Goal: Find specific page/section: Find specific page/section

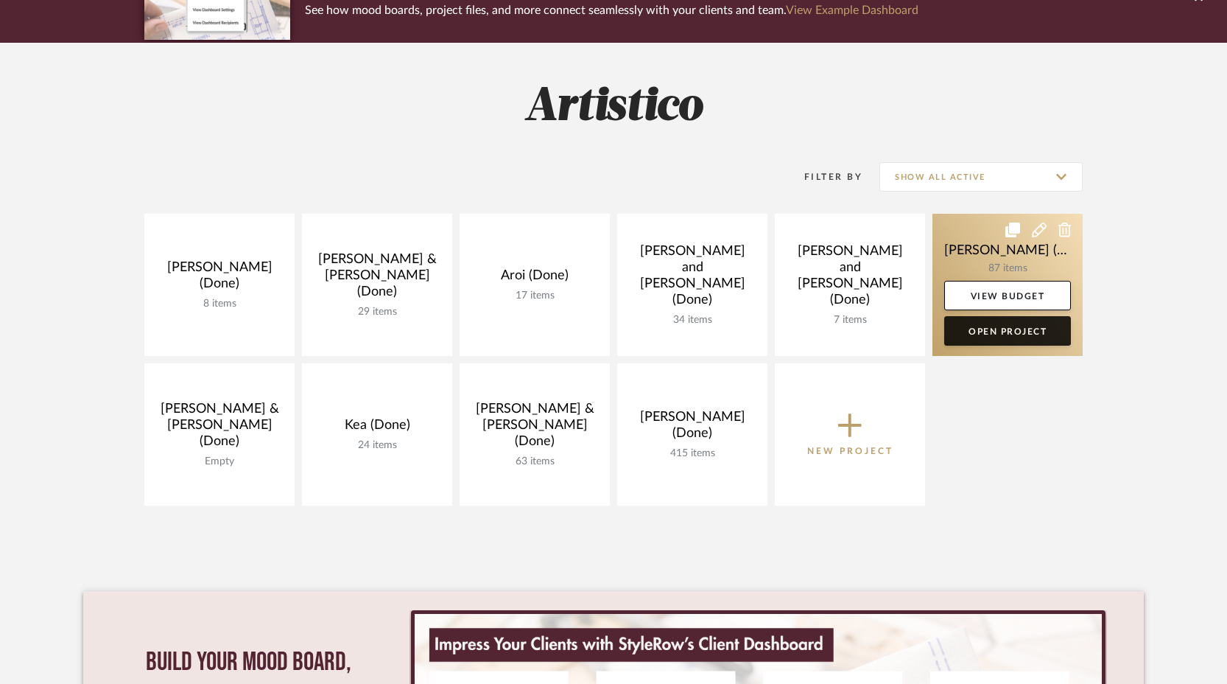
scroll to position [152, 0]
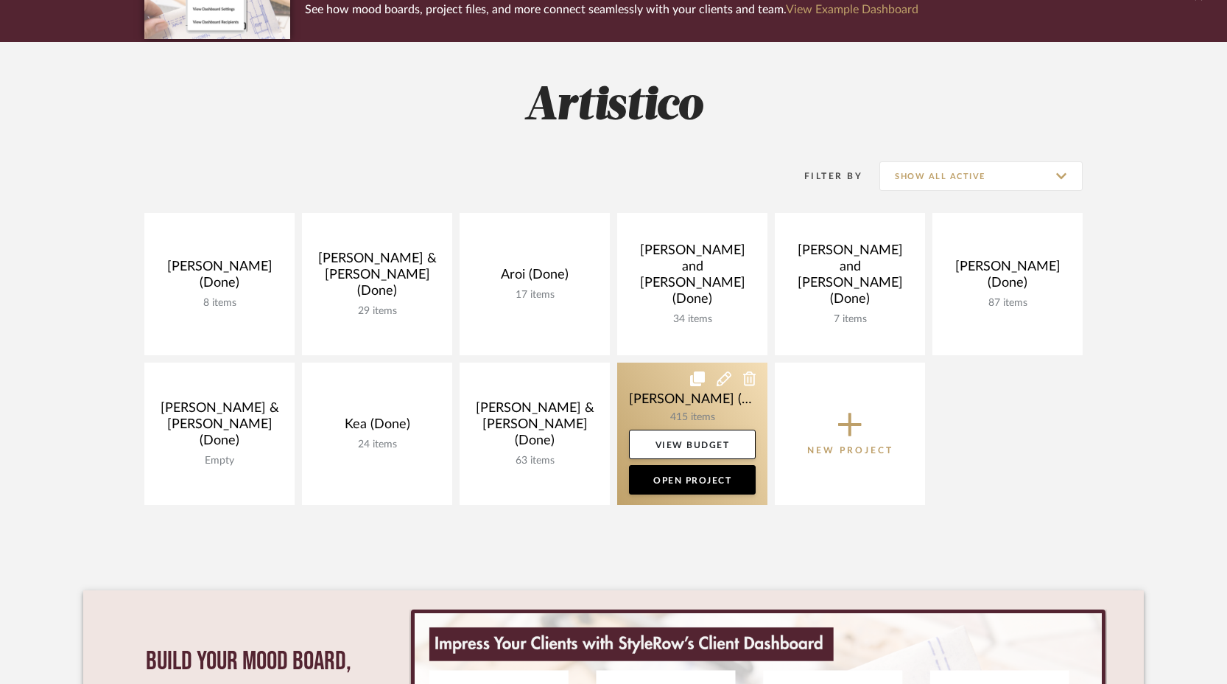
click at [648, 404] on link at bounding box center [692, 433] width 150 height 142
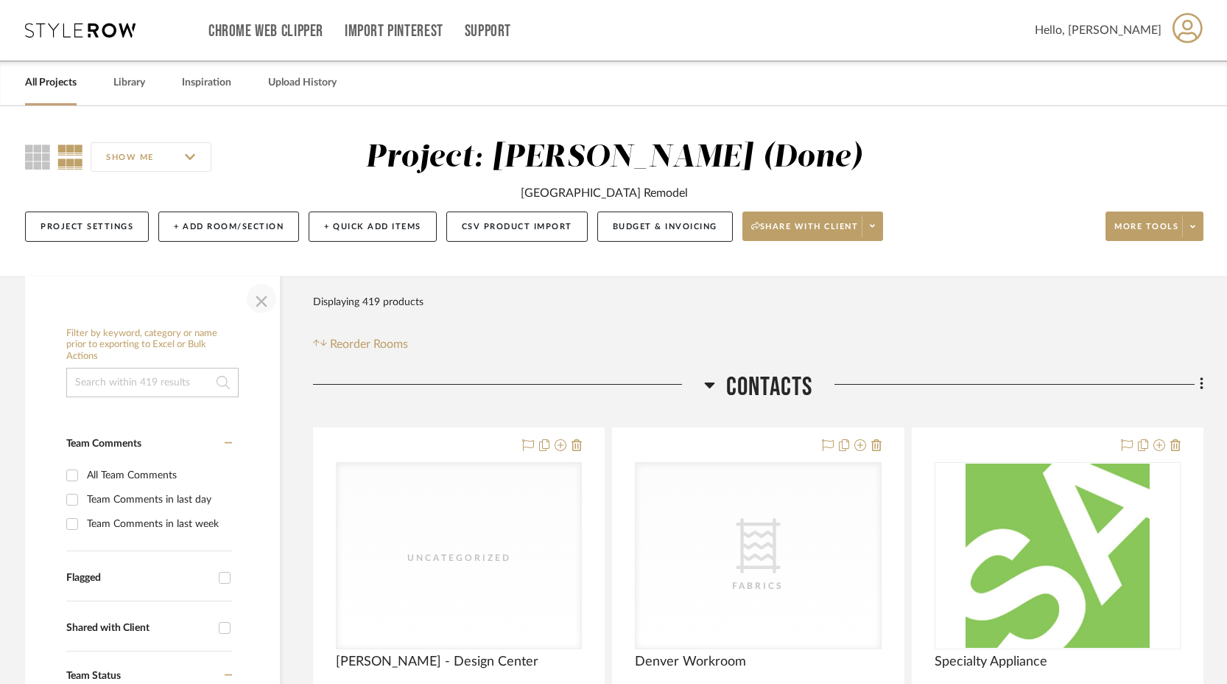
click at [270, 303] on span "button" at bounding box center [261, 298] width 35 height 35
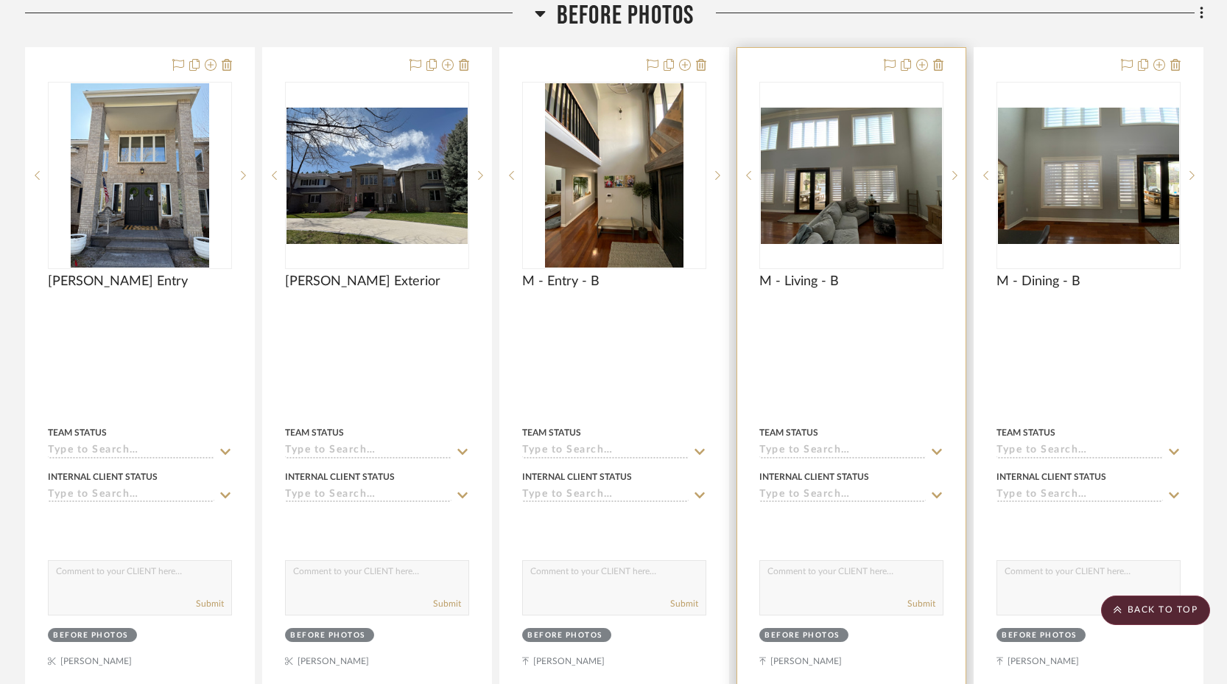
scroll to position [3558, 0]
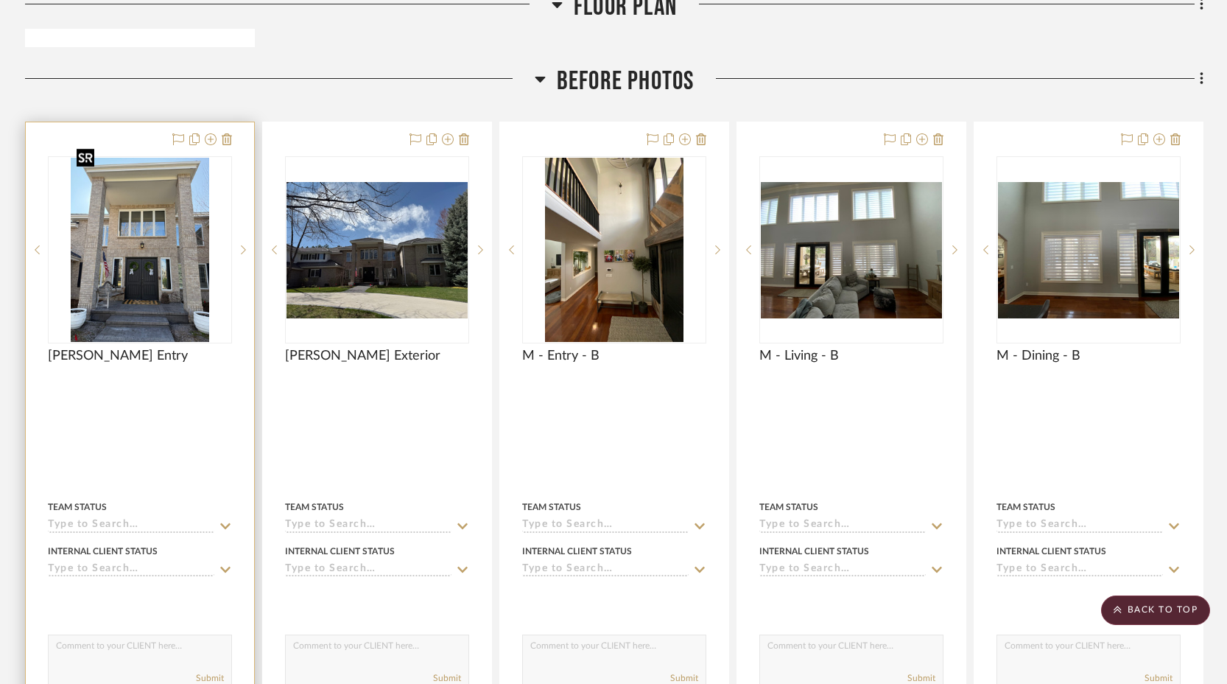
click at [175, 236] on img "0" at bounding box center [140, 250] width 138 height 184
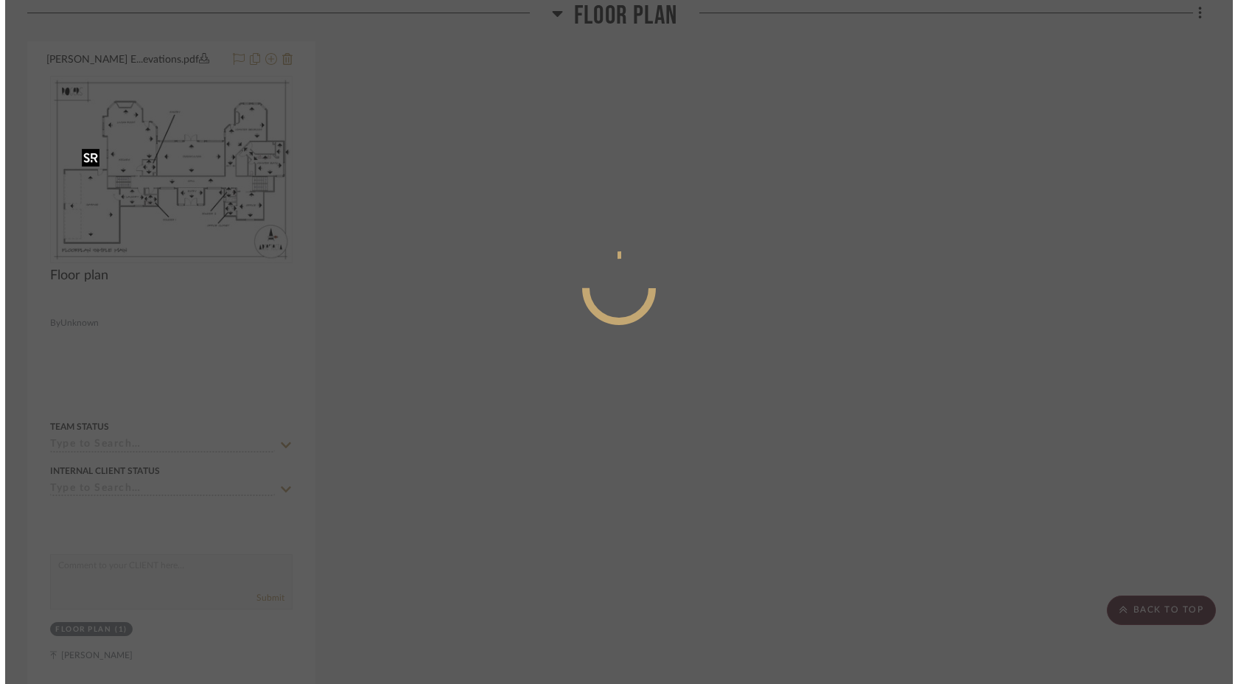
scroll to position [0, 0]
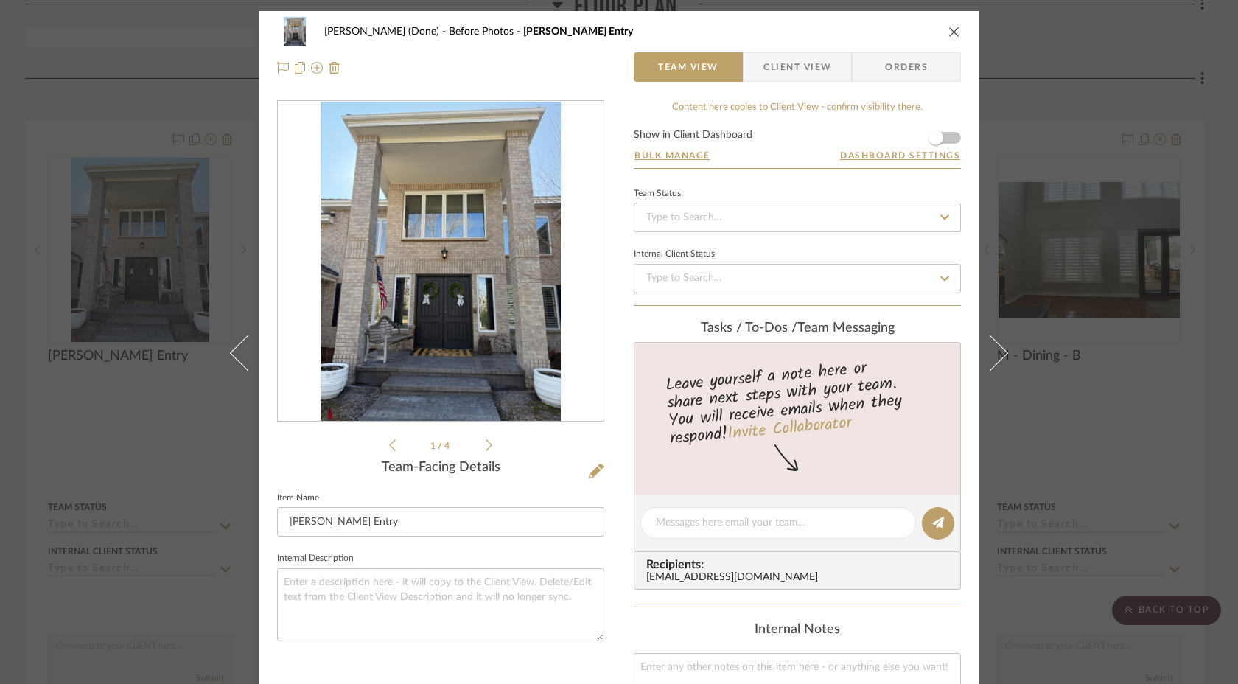
click at [491, 373] on img "0" at bounding box center [440, 262] width 240 height 320
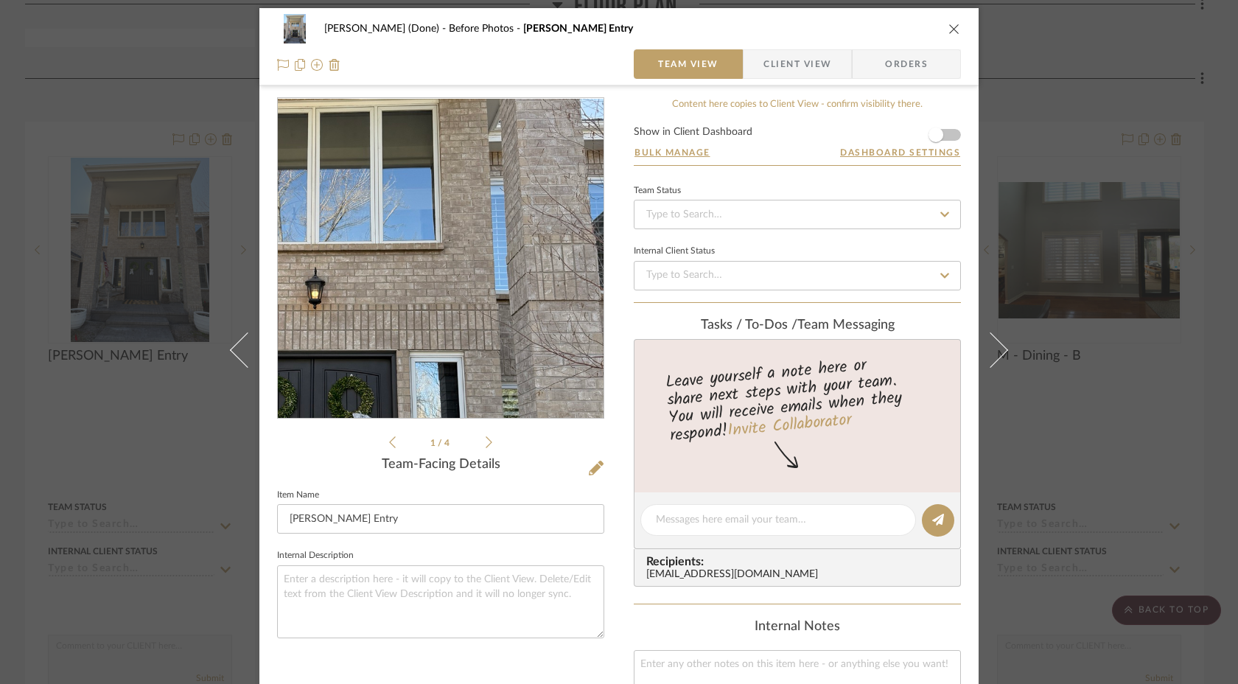
click at [481, 240] on img "0" at bounding box center [440, 259] width 240 height 320
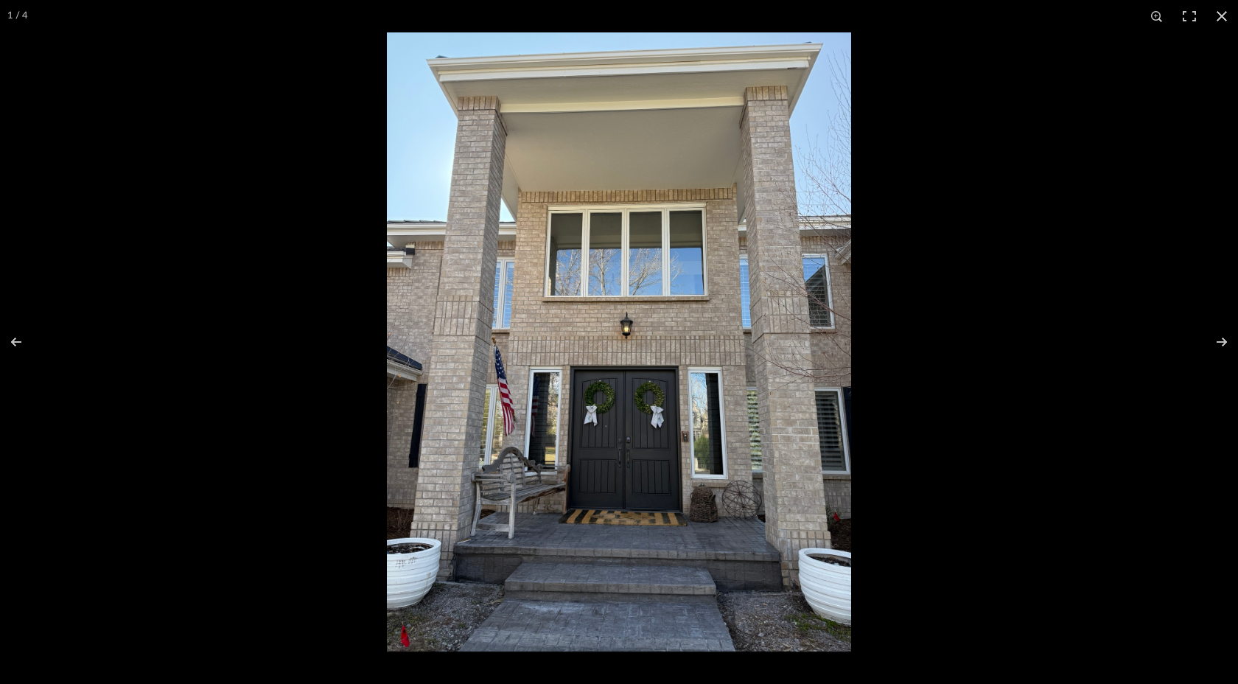
click at [629, 306] on img at bounding box center [619, 341] width 464 height 619
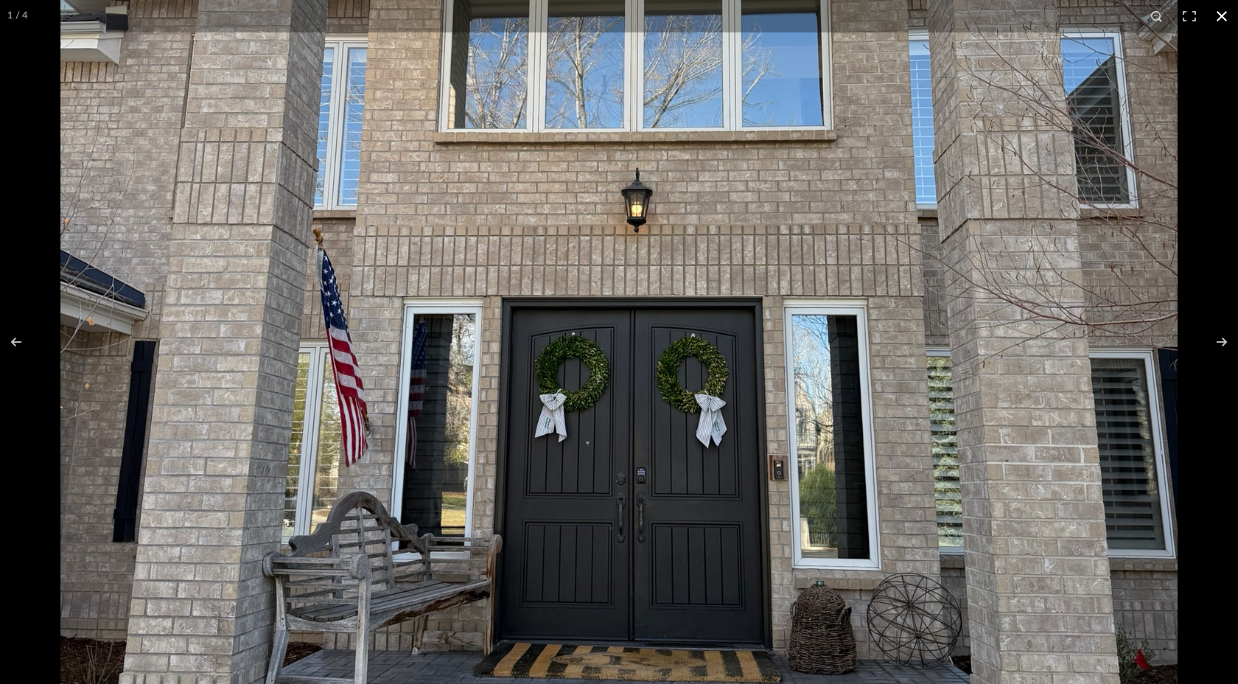
click at [21, 242] on div at bounding box center [619, 342] width 1238 height 684
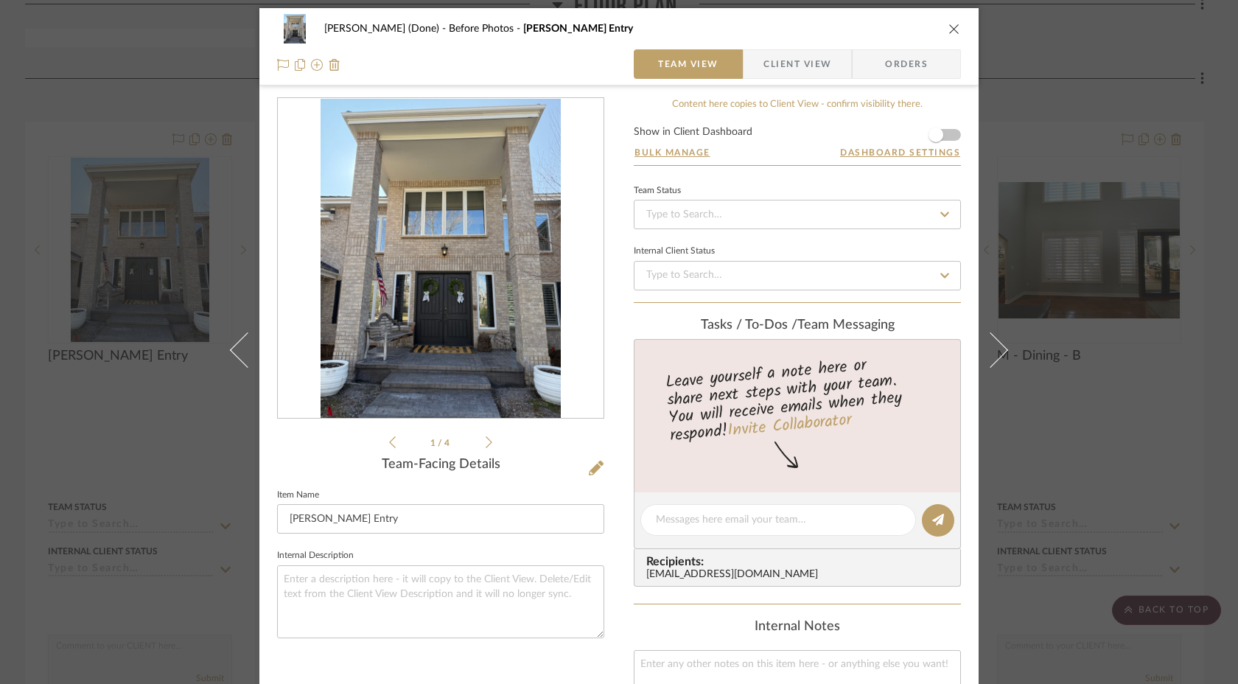
click at [162, 213] on div "[PERSON_NAME] (Done) Before Photos [PERSON_NAME] Entry Team View Client View Or…" at bounding box center [619, 342] width 1238 height 684
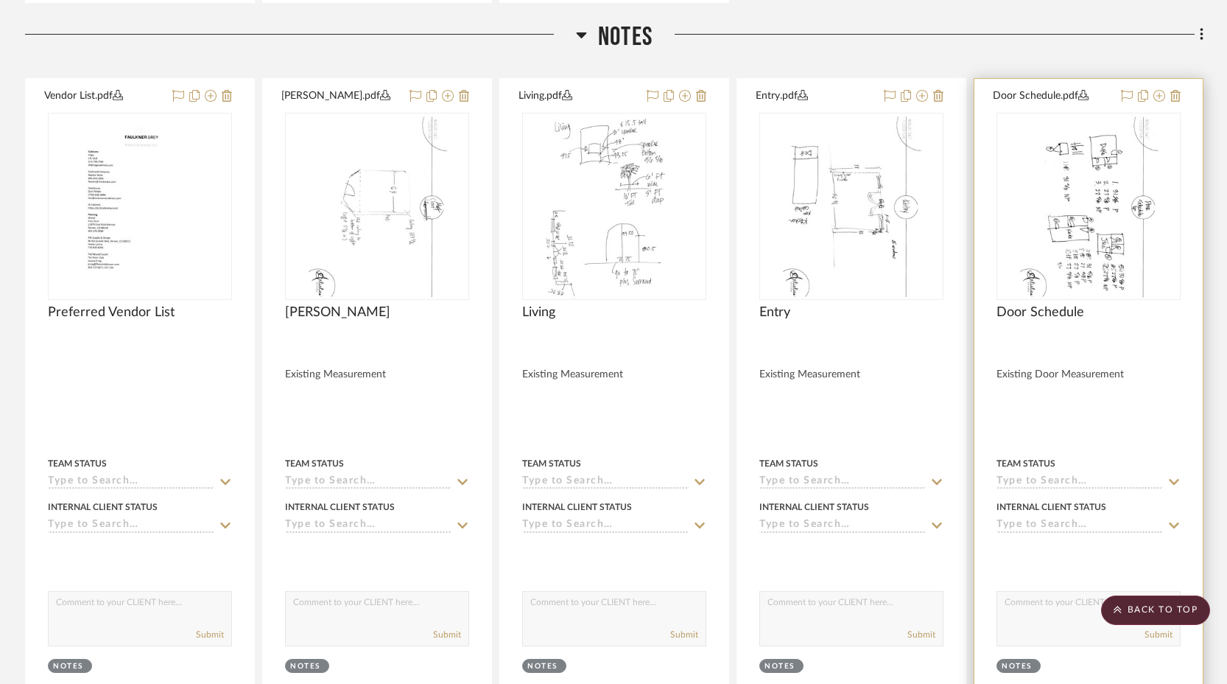
scroll to position [1769, 0]
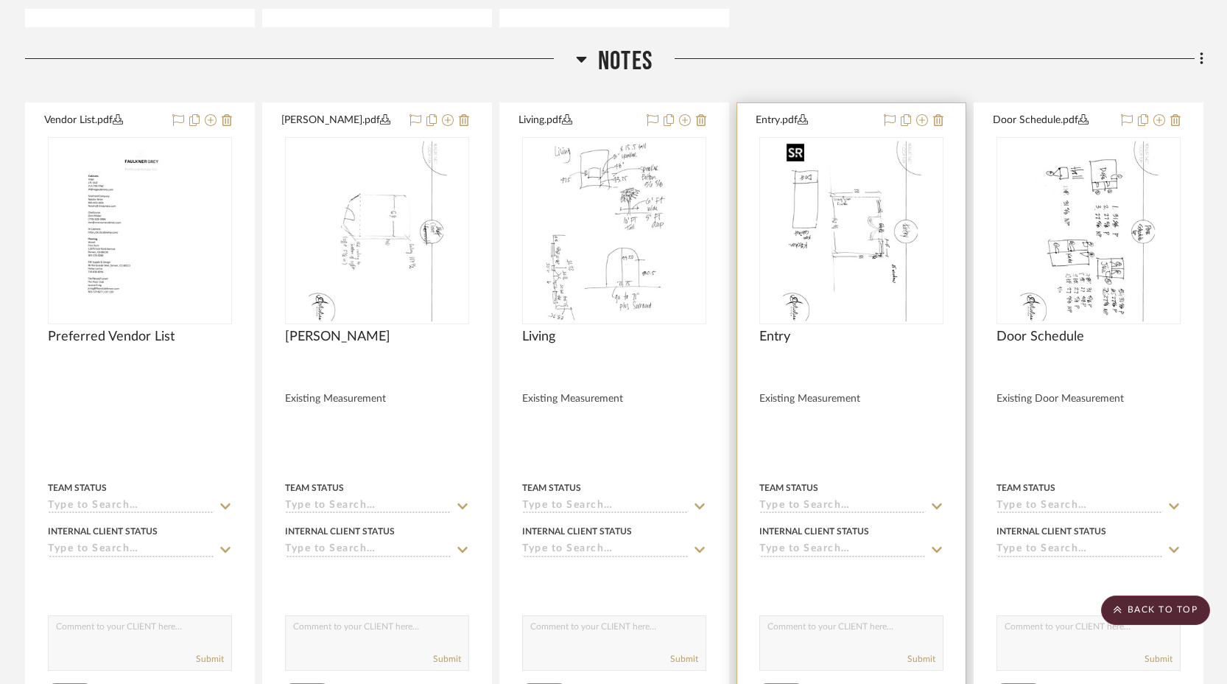
click at [815, 234] on img "0" at bounding box center [852, 230] width 142 height 184
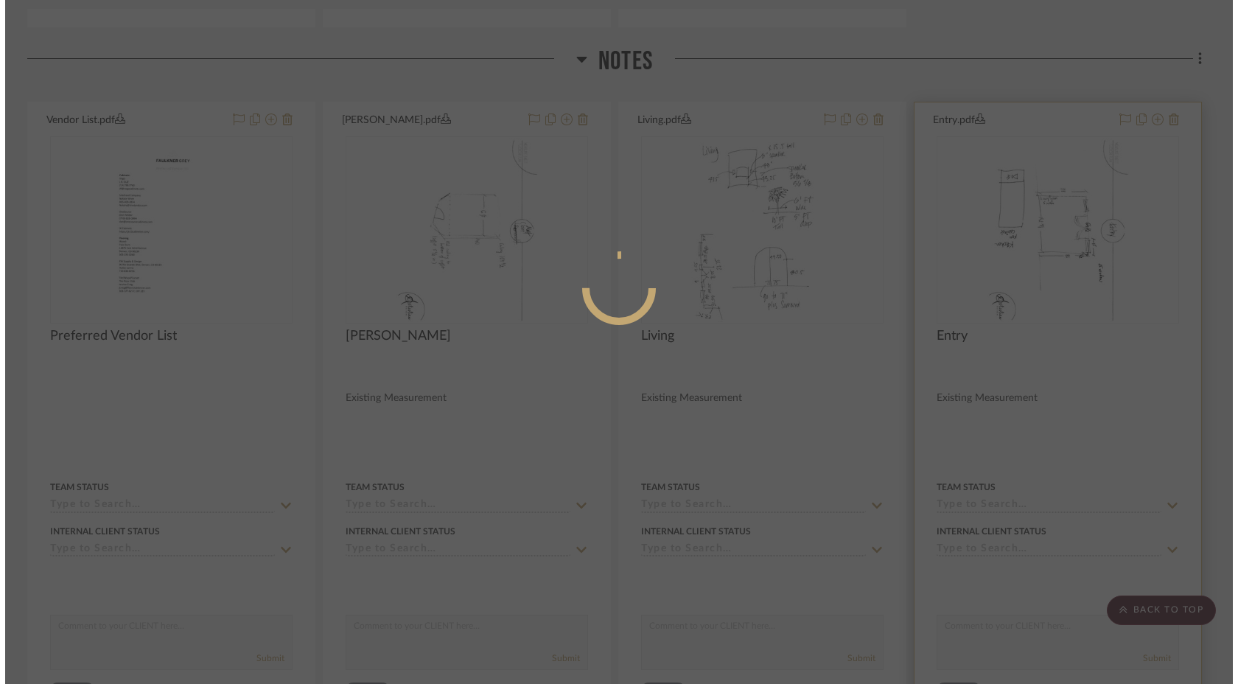
scroll to position [0, 0]
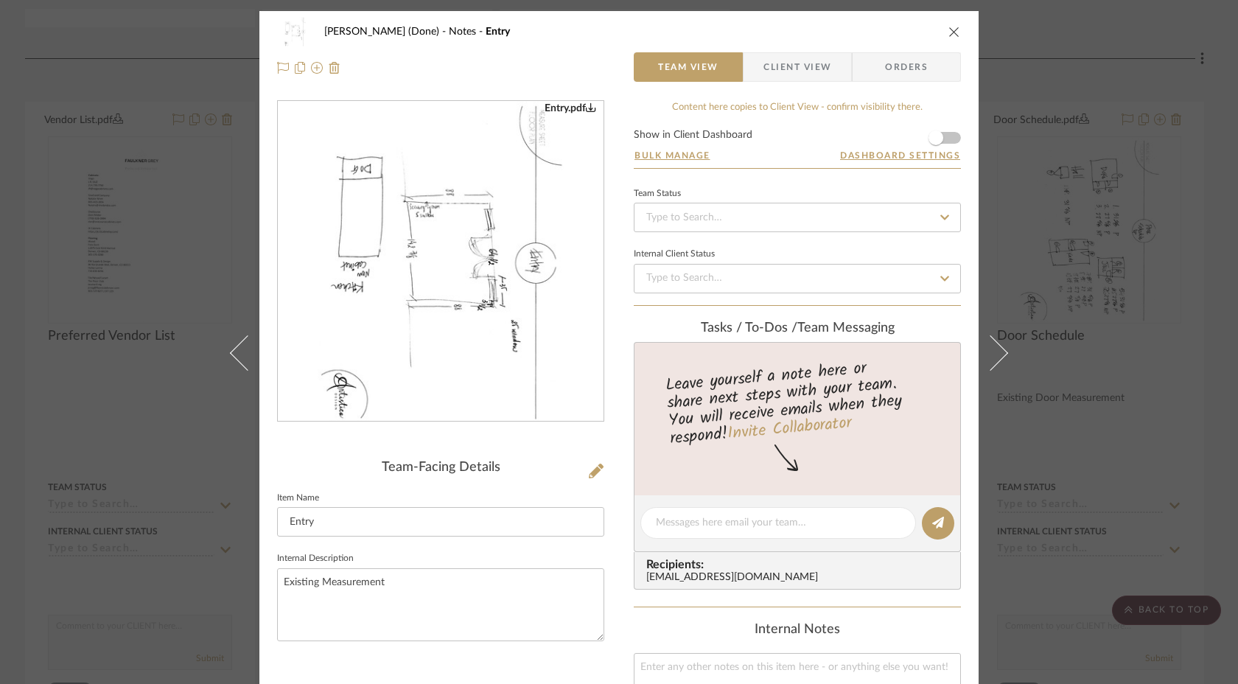
click at [418, 245] on img "0" at bounding box center [440, 262] width 247 height 320
click at [155, 340] on div "[PERSON_NAME] (Done) Notes Entry Team View Client View Orders Entry.pdf Team-Fa…" at bounding box center [619, 342] width 1238 height 684
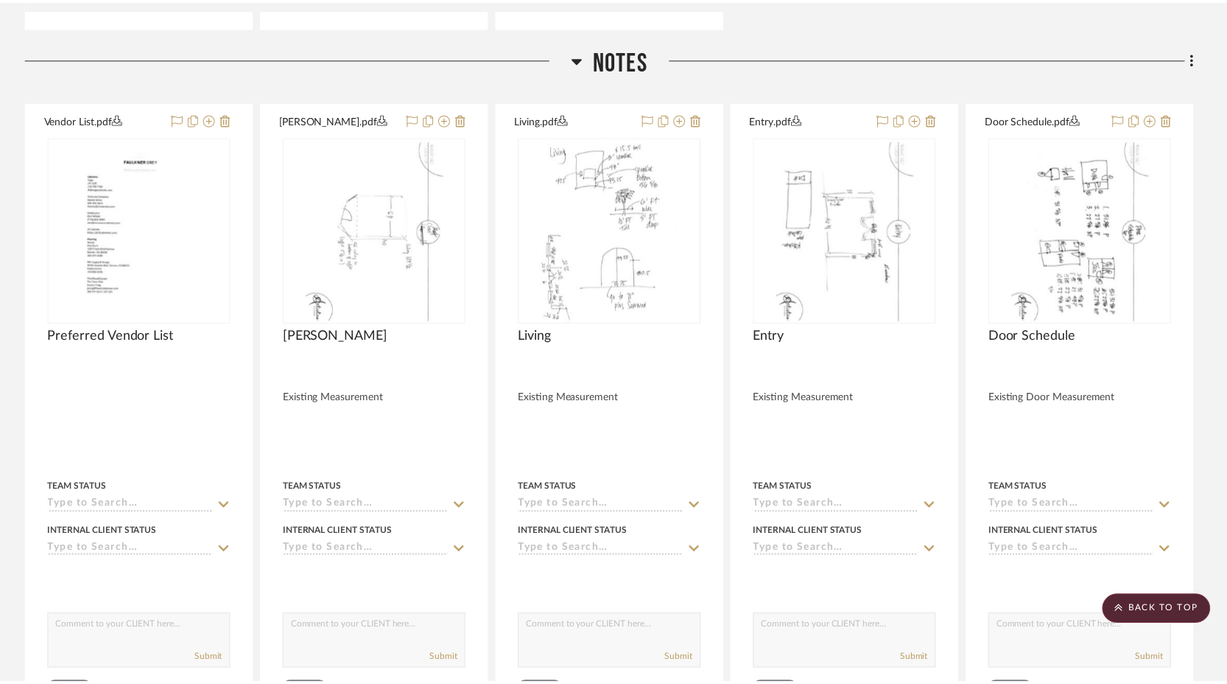
scroll to position [1769, 0]
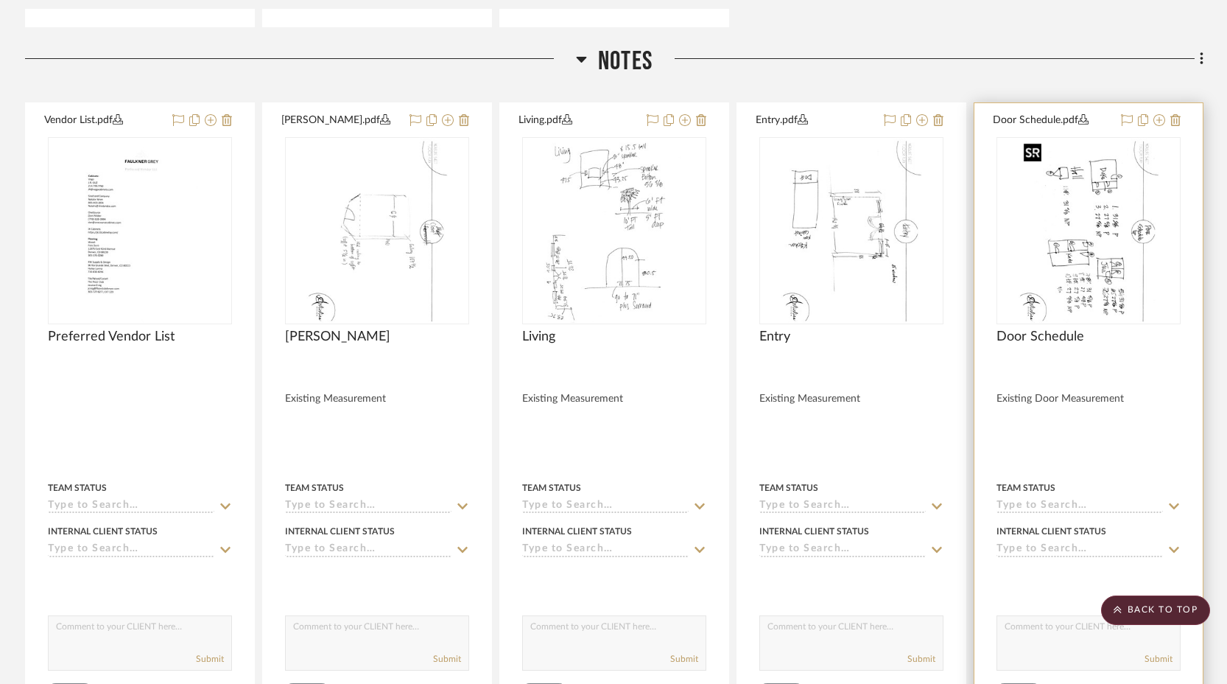
click at [1086, 266] on img "0" at bounding box center [1089, 230] width 142 height 184
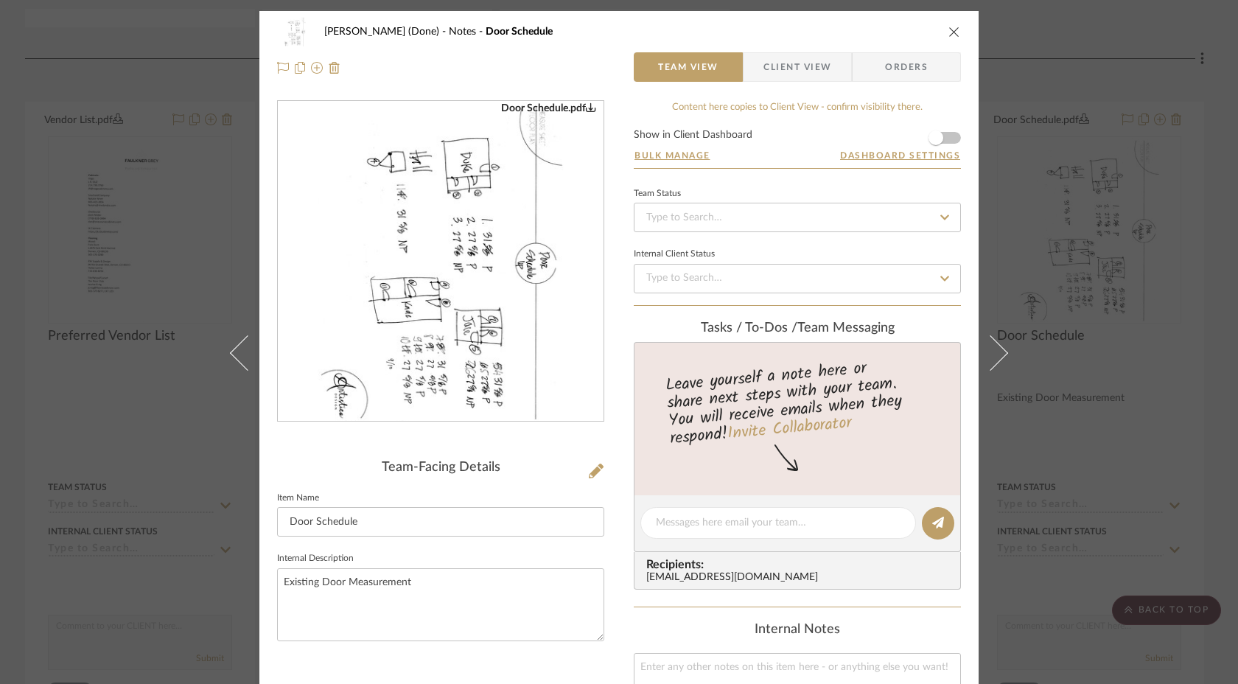
click at [456, 329] on img "0" at bounding box center [440, 262] width 247 height 320
click at [119, 289] on div "[PERSON_NAME] (Done) Notes Door Schedule Team View Client View Orders Door Sche…" at bounding box center [619, 342] width 1238 height 684
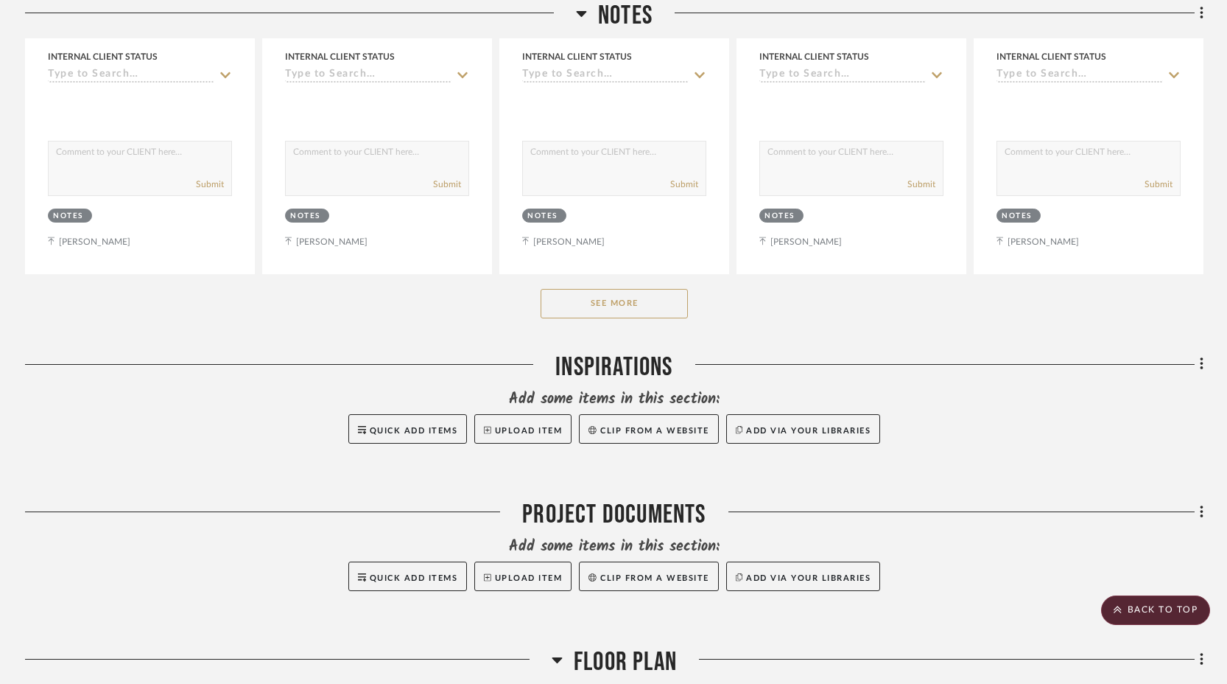
scroll to position [2246, 0]
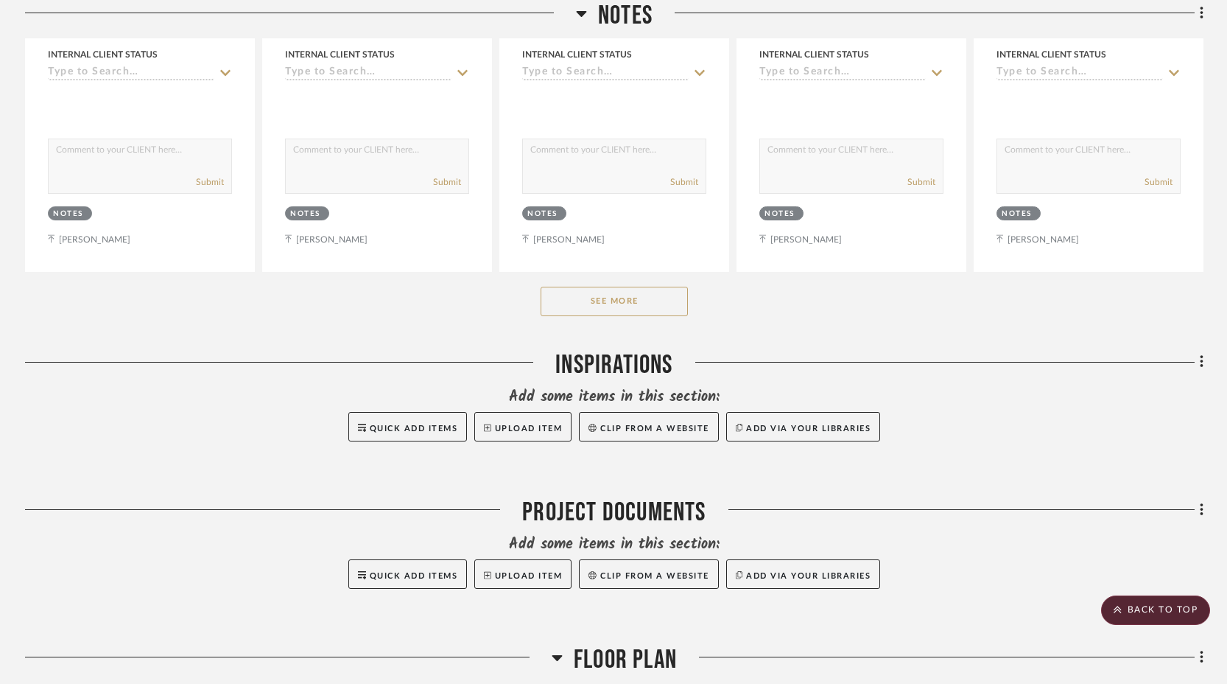
click at [634, 310] on button "See More" at bounding box center [614, 301] width 147 height 29
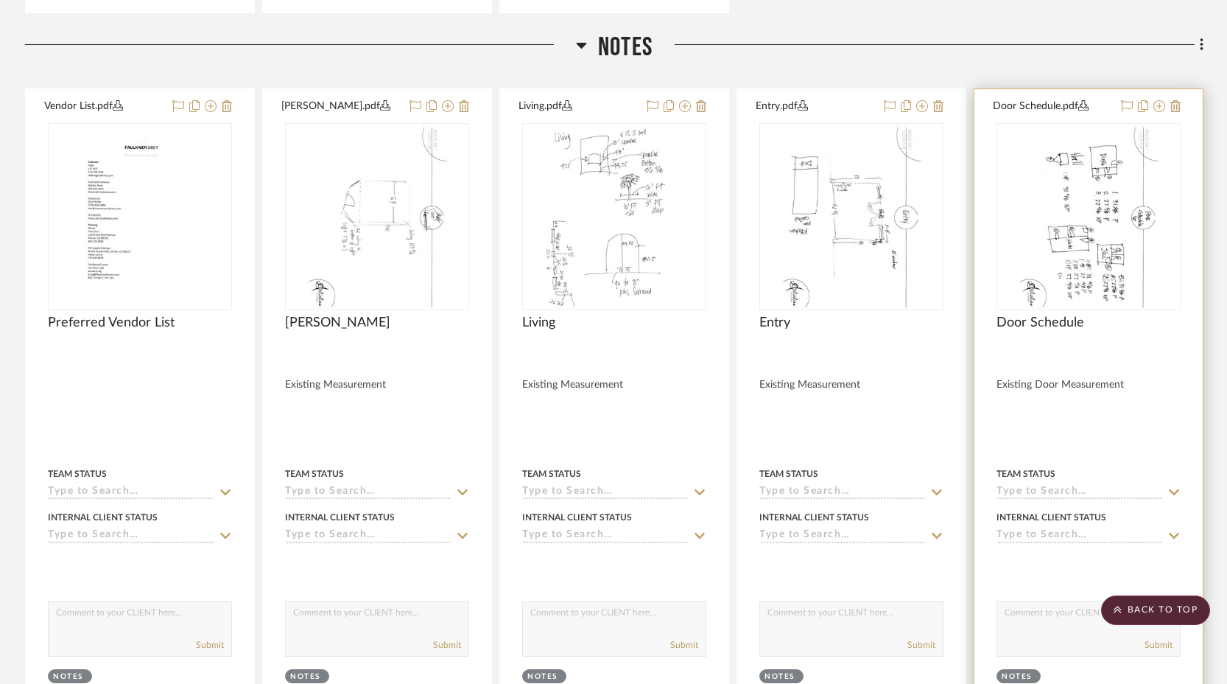
scroll to position [1775, 0]
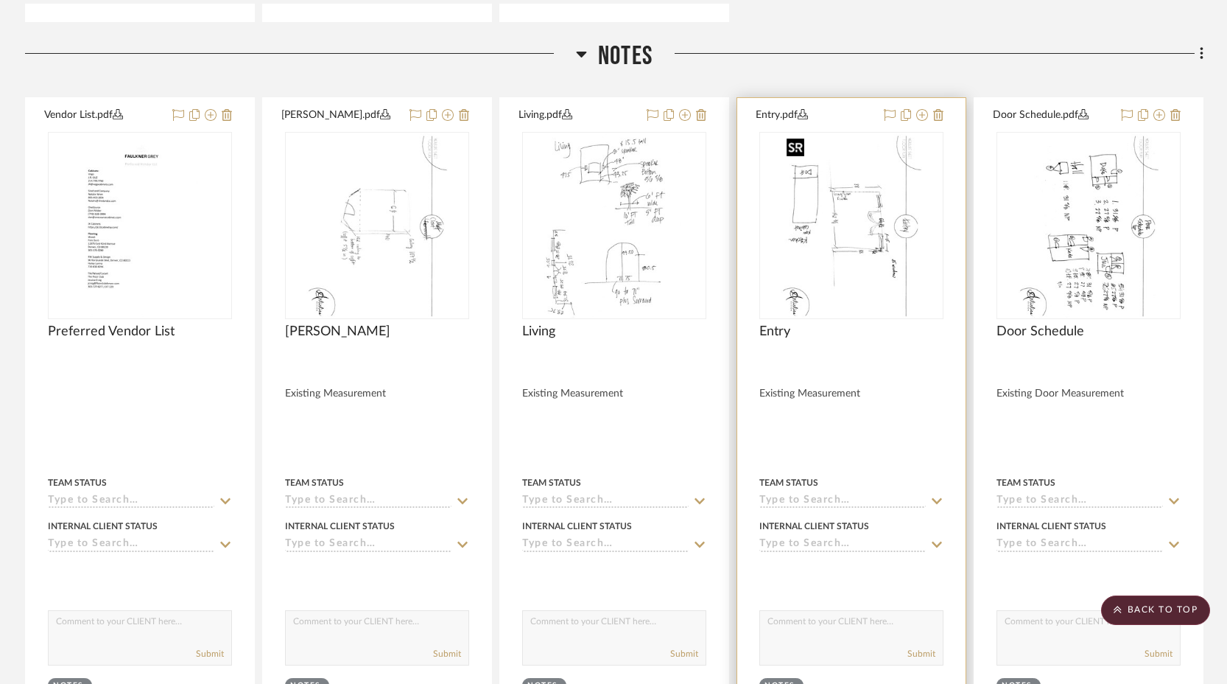
click at [855, 272] on img "0" at bounding box center [852, 225] width 142 height 184
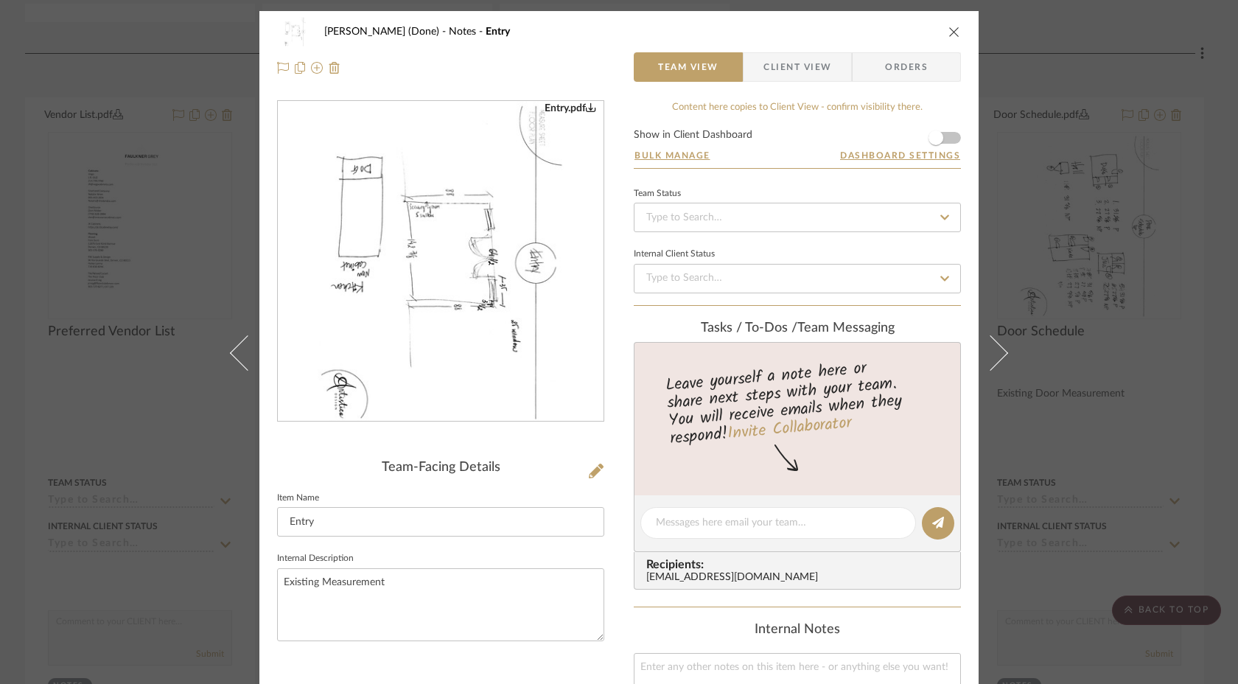
click at [500, 290] on img "0" at bounding box center [440, 262] width 247 height 320
